Goal: Download file/media

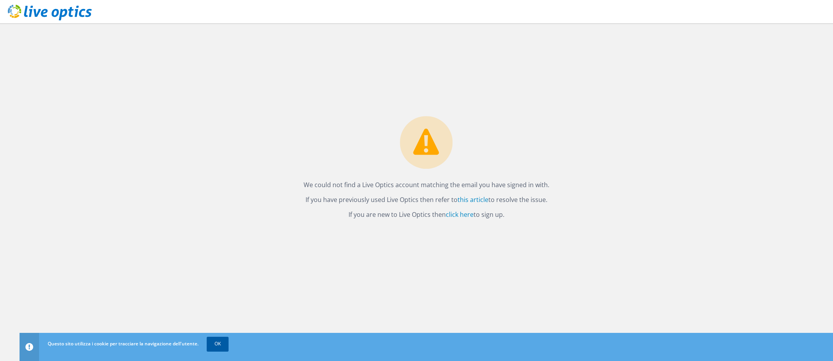
click at [225, 347] on link "OK" at bounding box center [218, 344] width 22 height 14
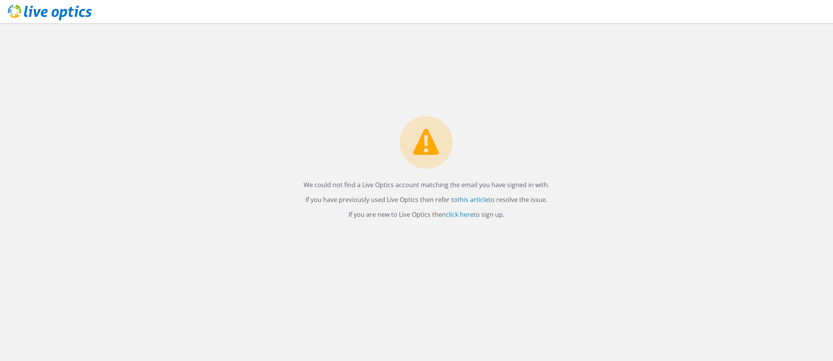
click at [24, 13] on icon at bounding box center [50, 13] width 84 height 16
click at [456, 213] on link "click here" at bounding box center [460, 214] width 28 height 9
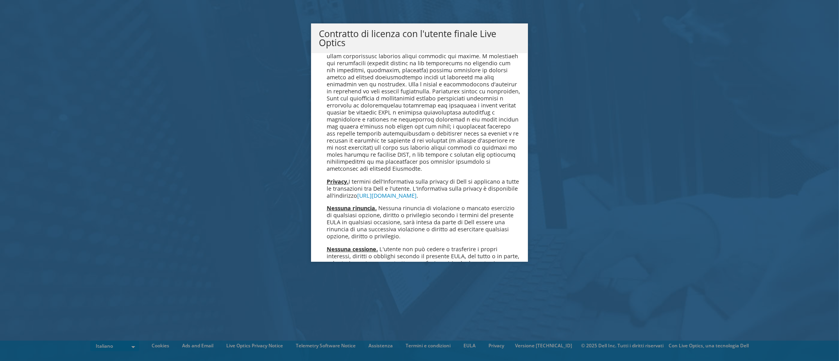
scroll to position [3343, 0]
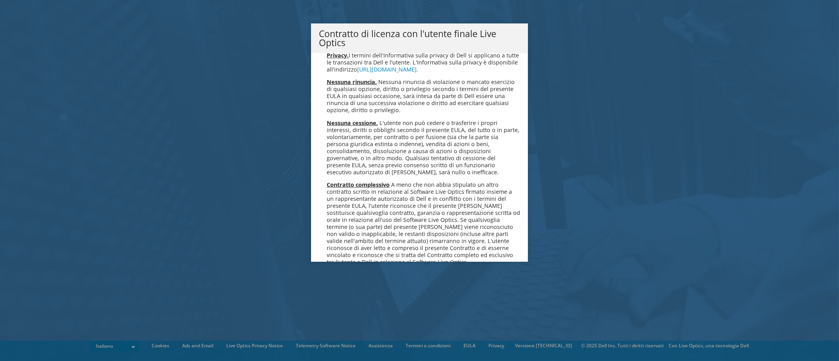
click at [340, 293] on link "Accetta" at bounding box center [340, 302] width 42 height 19
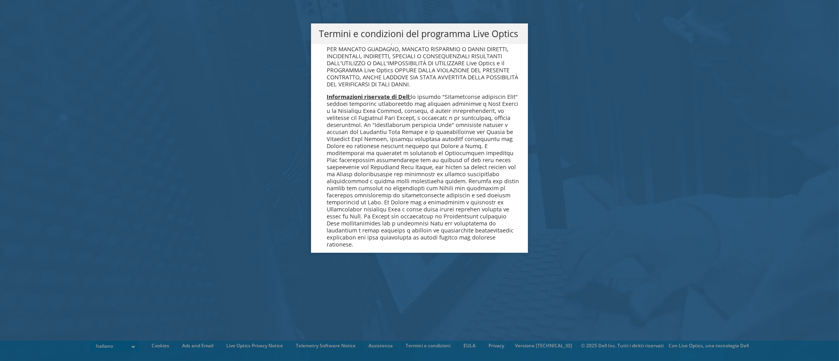
scroll to position [644, 0]
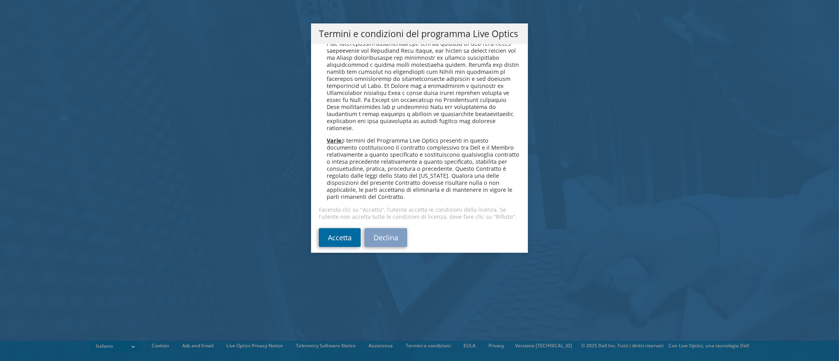
click at [333, 229] on link "Accetta" at bounding box center [340, 237] width 42 height 19
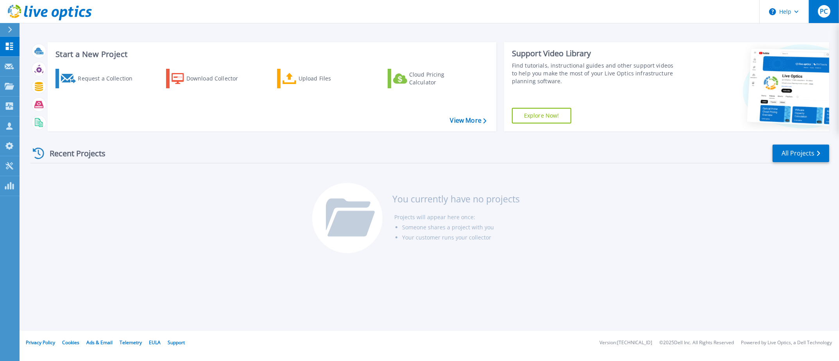
click at [830, 17] on button "PC" at bounding box center [824, 11] width 30 height 23
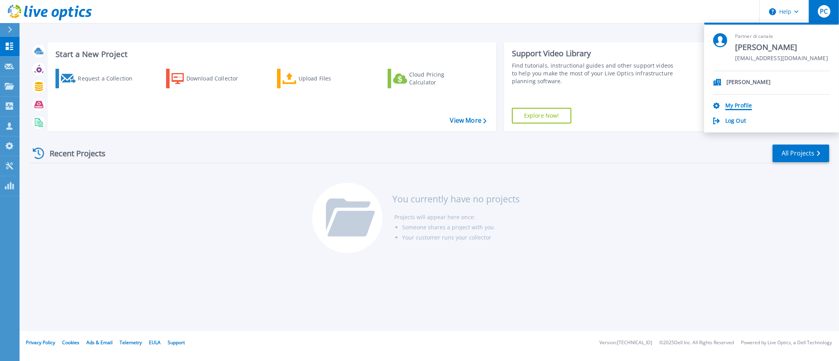
click at [748, 106] on link "My Profile" at bounding box center [739, 105] width 27 height 7
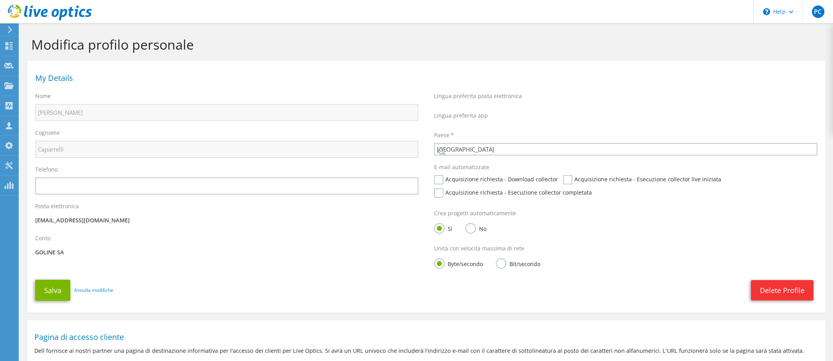
select select "42"
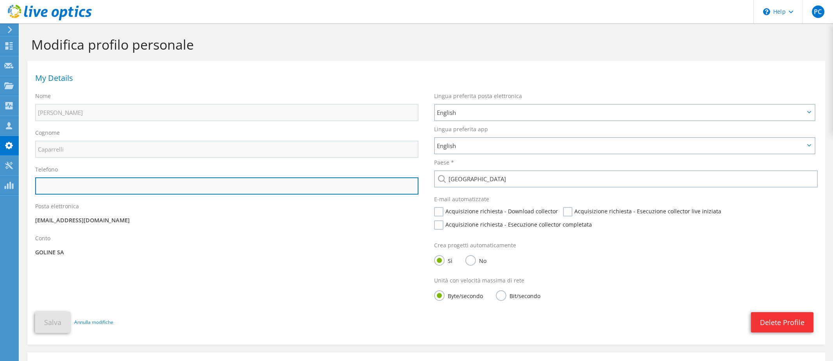
click at [170, 194] on input "text" at bounding box center [226, 185] width 383 height 17
type input "+41912607650"
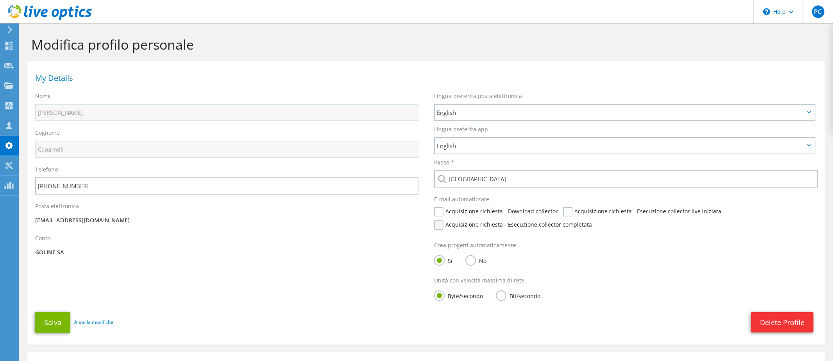
click at [520, 226] on label "Acquisizione richiesta - Esecuzione collector completata" at bounding box center [513, 224] width 158 height 9
click at [0, 0] on input "Acquisizione richiesta - Esecuzione collector completata" at bounding box center [0, 0] width 0 height 0
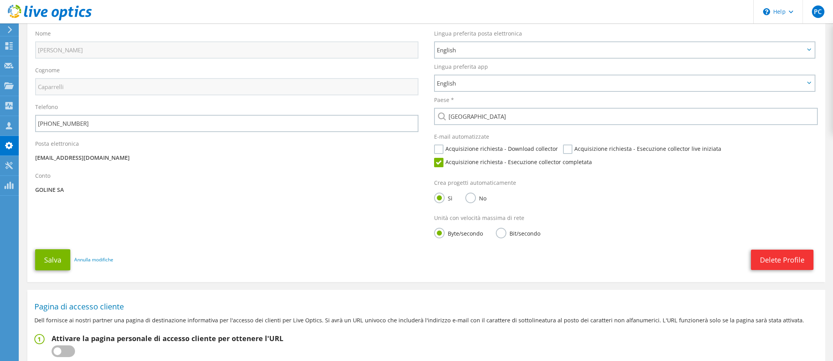
scroll to position [134, 0]
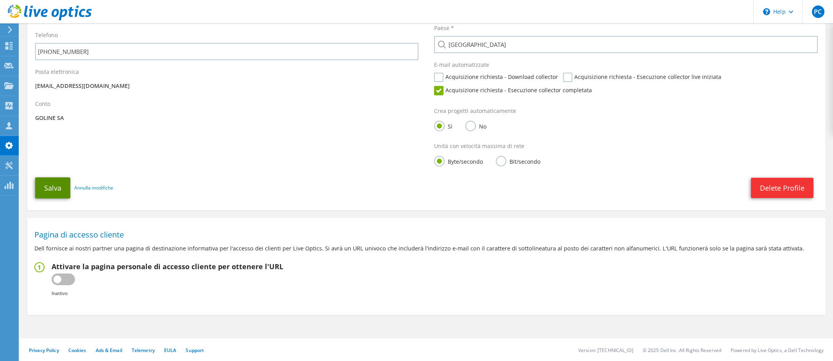
click at [53, 197] on button "Salva" at bounding box center [52, 187] width 35 height 21
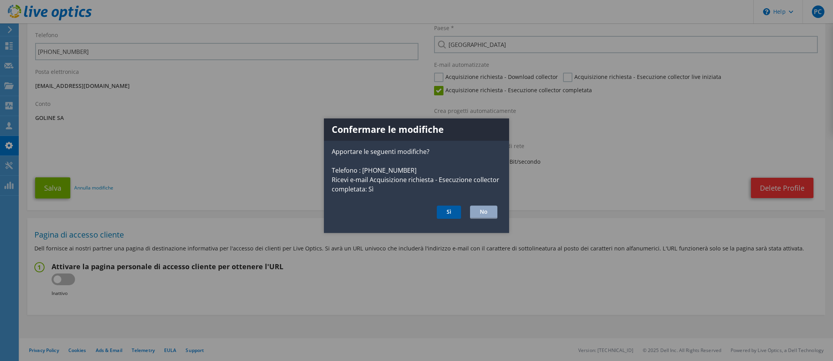
click at [448, 215] on button "Sì" at bounding box center [449, 212] width 24 height 13
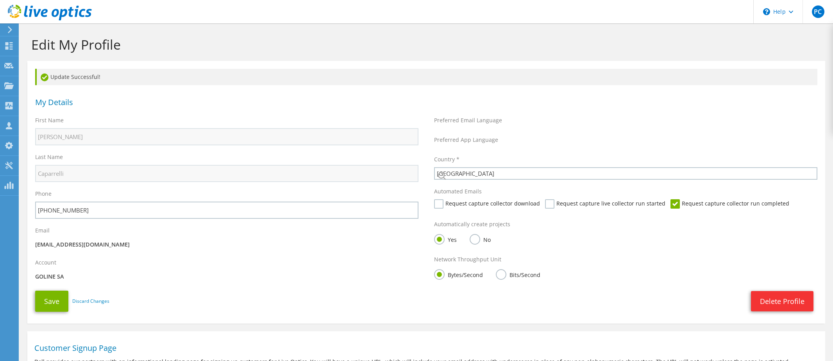
select select "42"
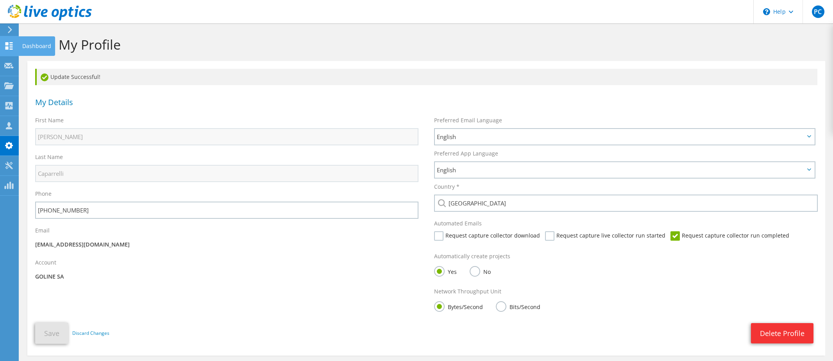
click at [22, 45] on div "Dashboard" at bounding box center [36, 46] width 37 height 20
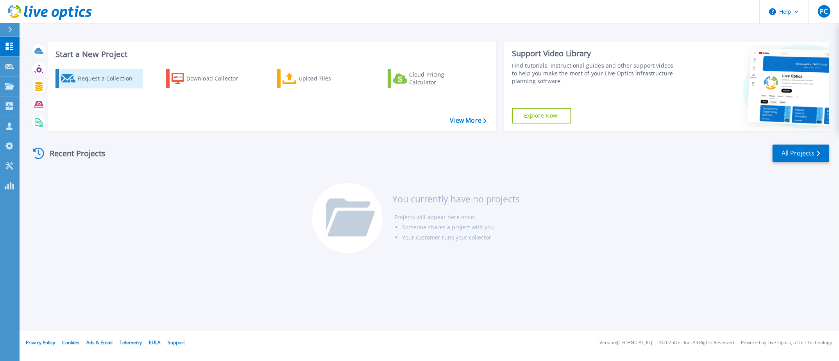
click at [113, 81] on div "Request a Collection" at bounding box center [109, 79] width 63 height 16
click at [199, 82] on div "Download Collector" at bounding box center [217, 79] width 63 height 16
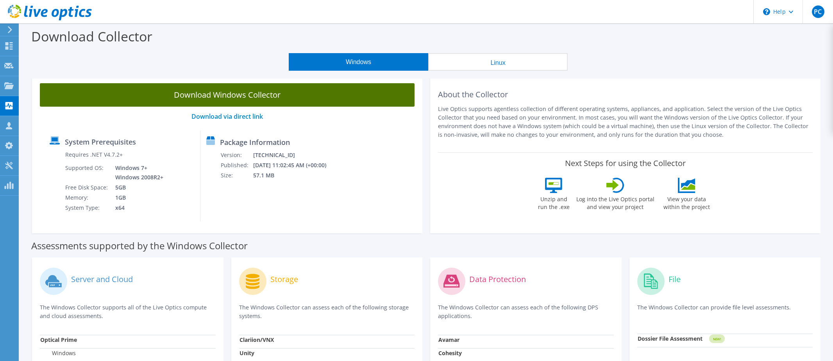
click at [244, 93] on link "Download Windows Collector" at bounding box center [227, 94] width 375 height 23
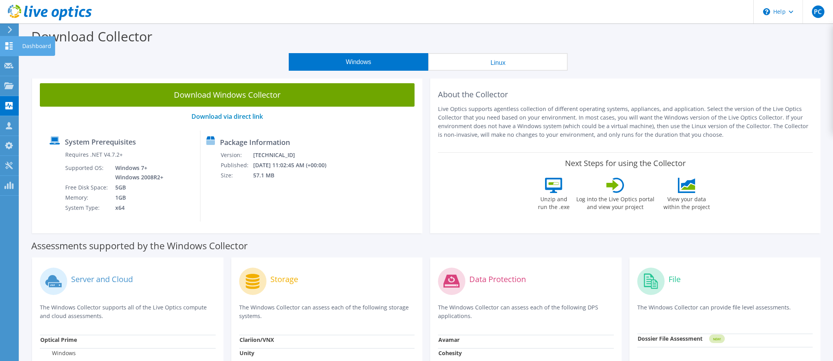
click at [5, 44] on use at bounding box center [8, 45] width 7 height 7
